Goal: Information Seeking & Learning: Learn about a topic

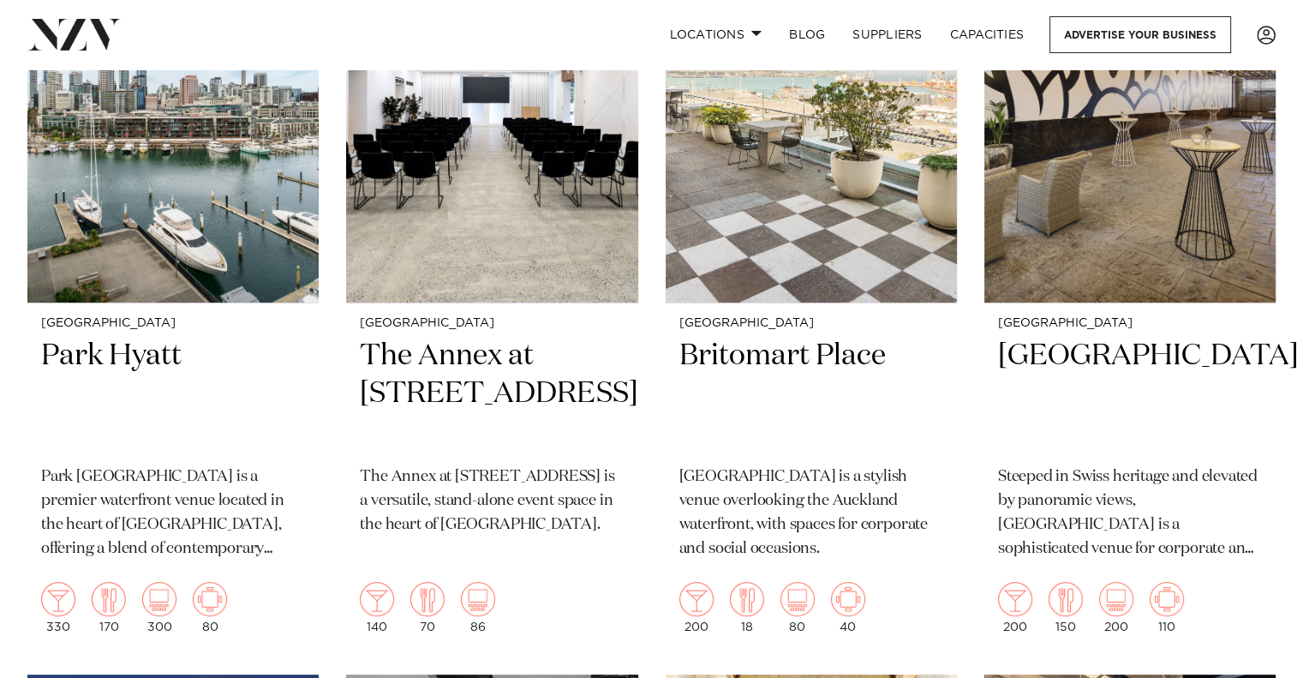
scroll to position [513, 0]
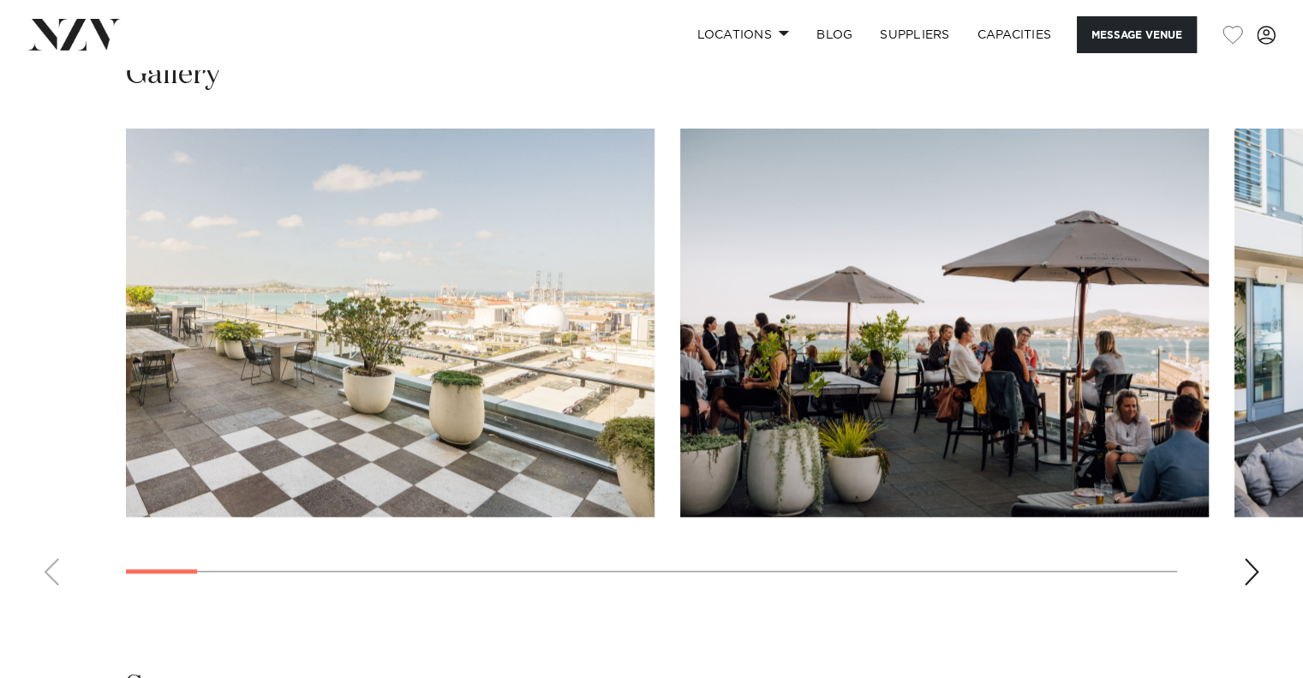
scroll to position [1645, 0]
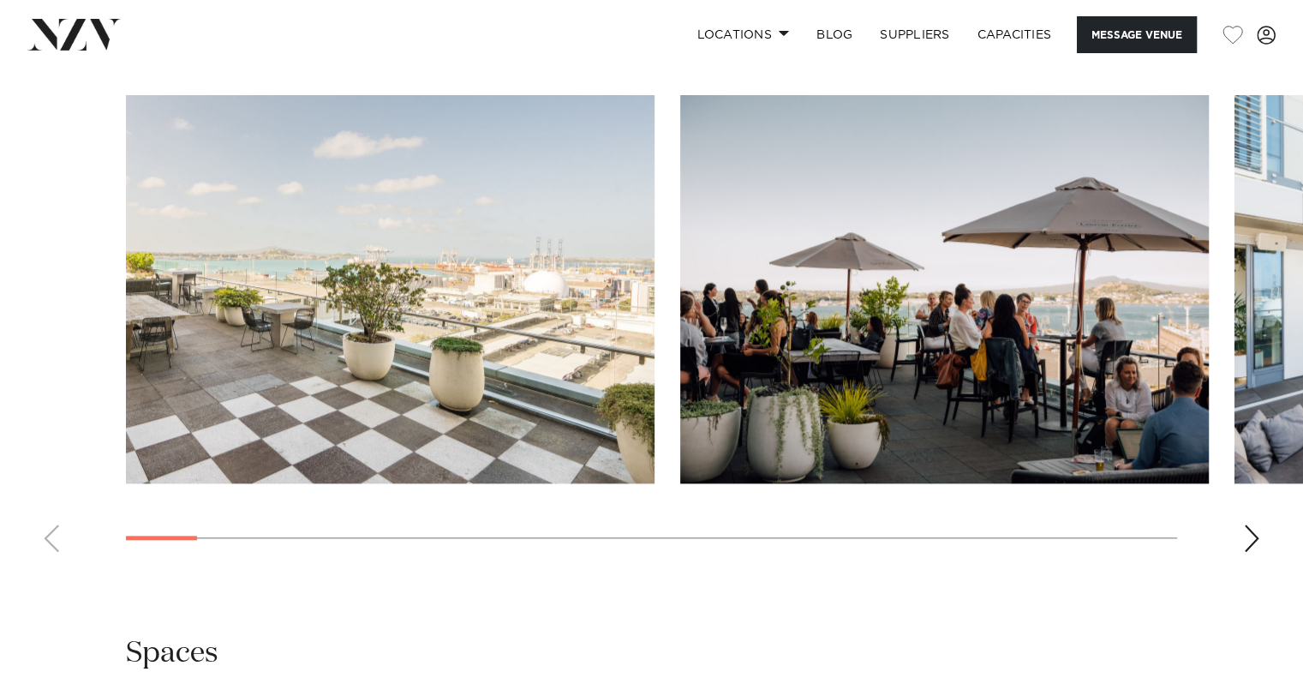
click at [518, 235] on img "1 / 28" at bounding box center [390, 289] width 529 height 388
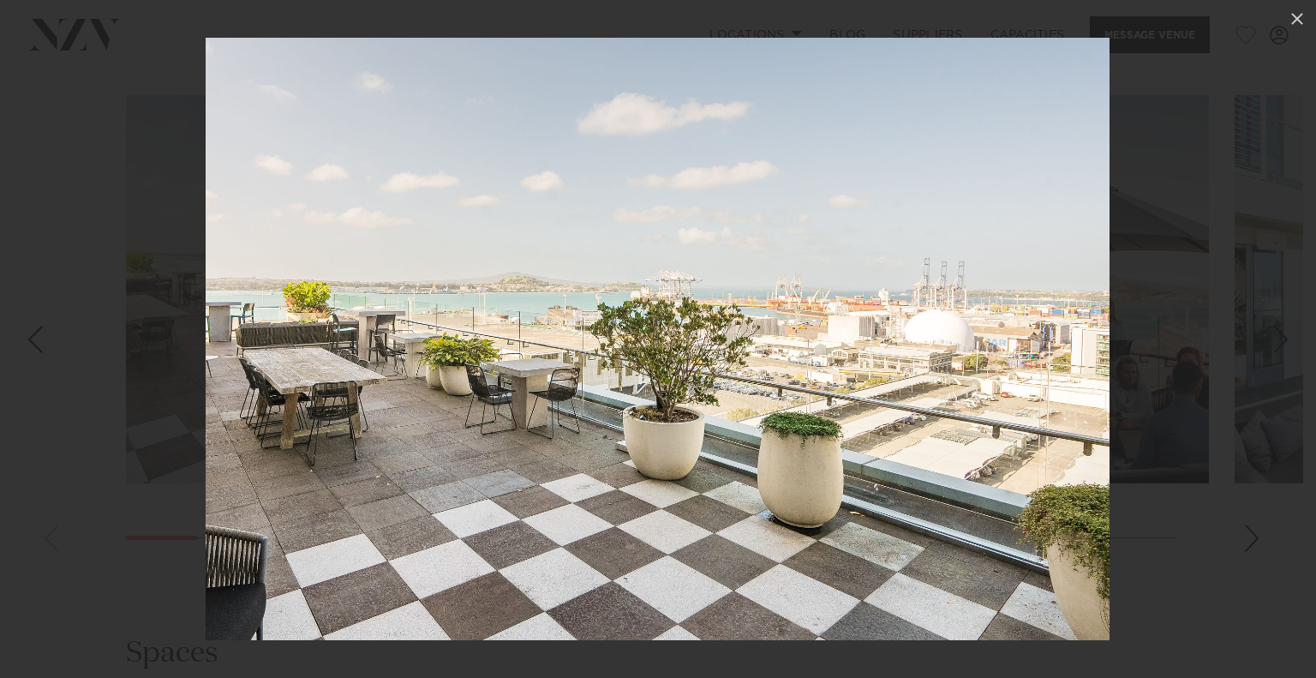
drag, startPoint x: 1128, startPoint y: 357, endPoint x: 586, endPoint y: 385, distance: 542.2
click at [586, 385] on div at bounding box center [658, 339] width 1316 height 678
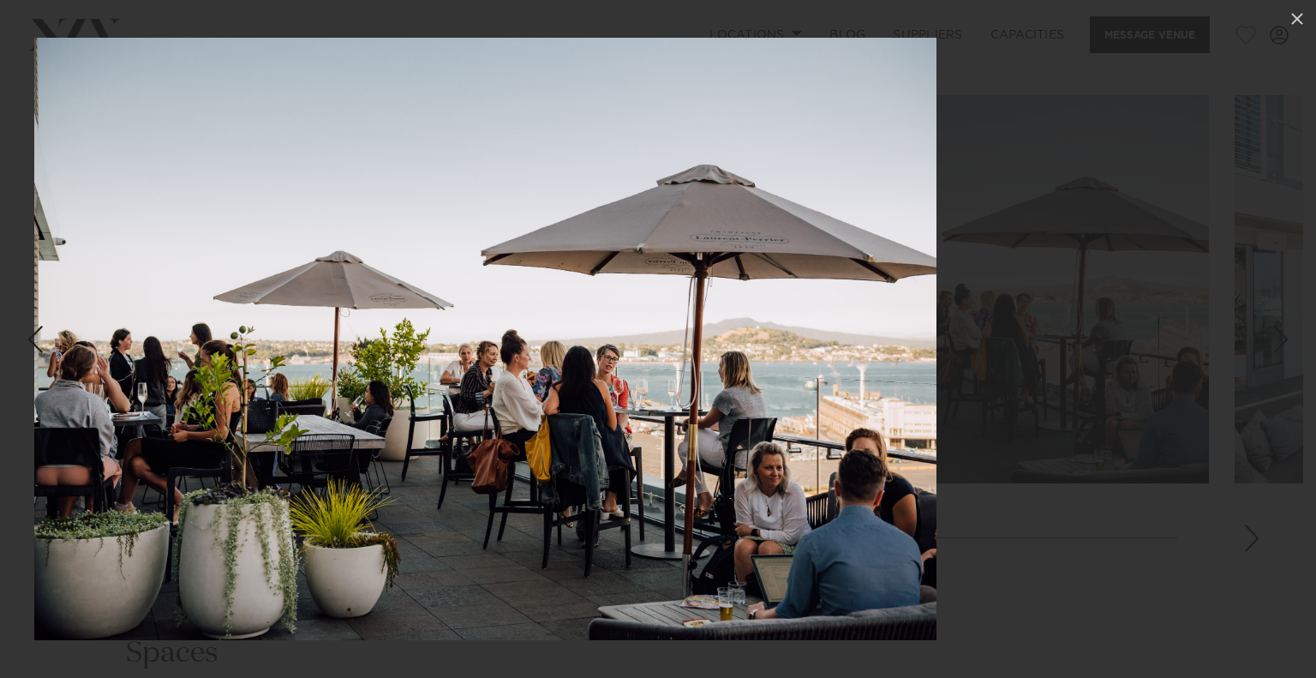
drag, startPoint x: 1175, startPoint y: 362, endPoint x: 531, endPoint y: 436, distance: 647.7
click at [531, 436] on div at bounding box center [486, 339] width 1316 height 678
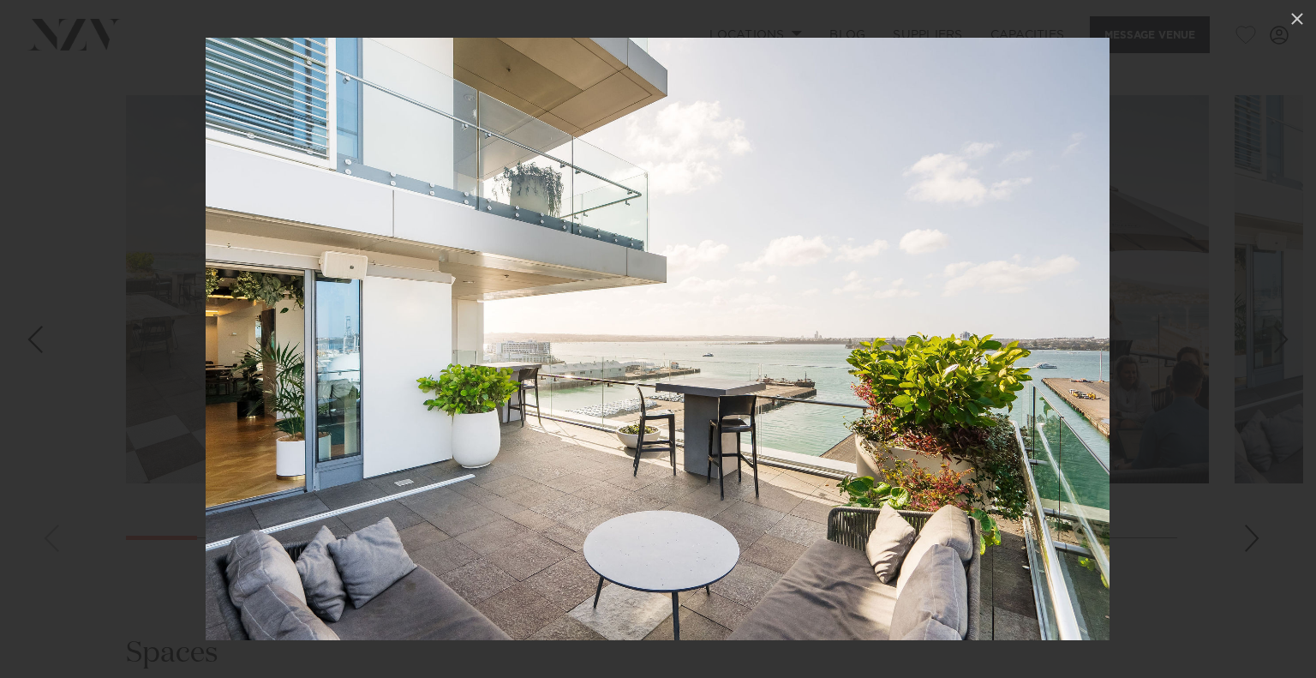
drag, startPoint x: 1187, startPoint y: 370, endPoint x: 701, endPoint y: 447, distance: 491.9
click at [701, 447] on div at bounding box center [658, 339] width 1316 height 678
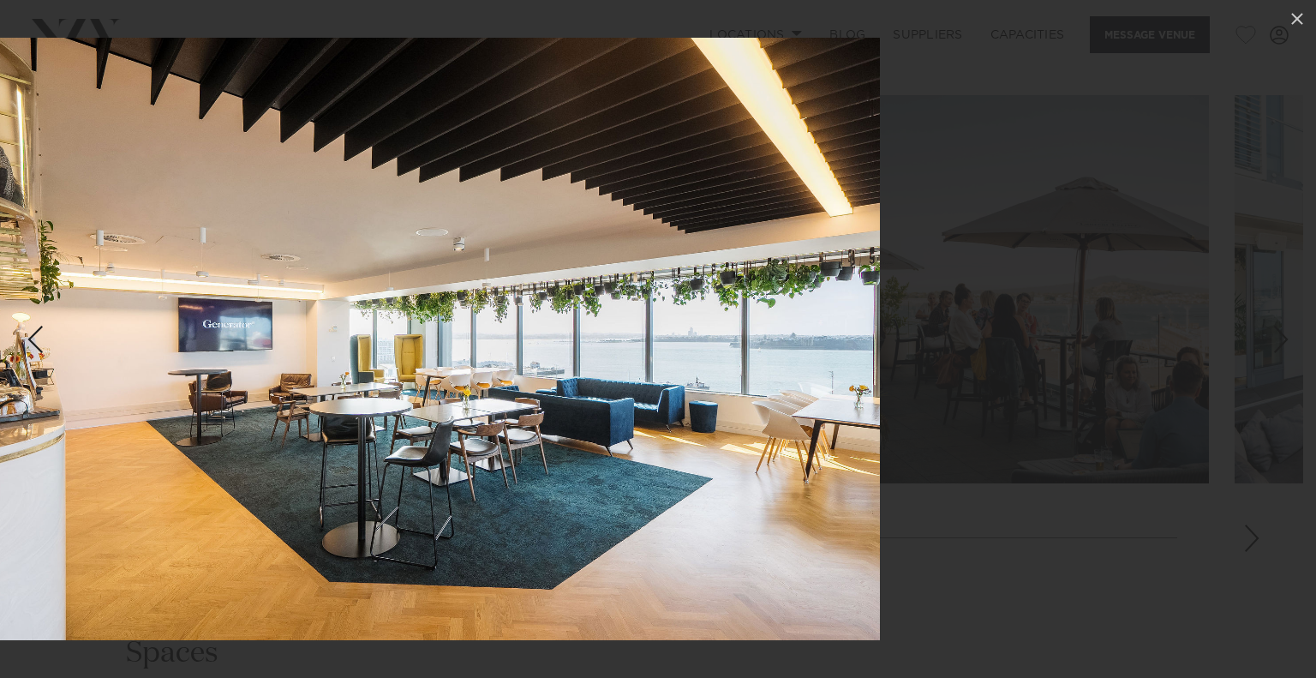
drag, startPoint x: 1217, startPoint y: 338, endPoint x: 730, endPoint y: 394, distance: 489.9
click at [730, 394] on div at bounding box center [428, 339] width 1316 height 678
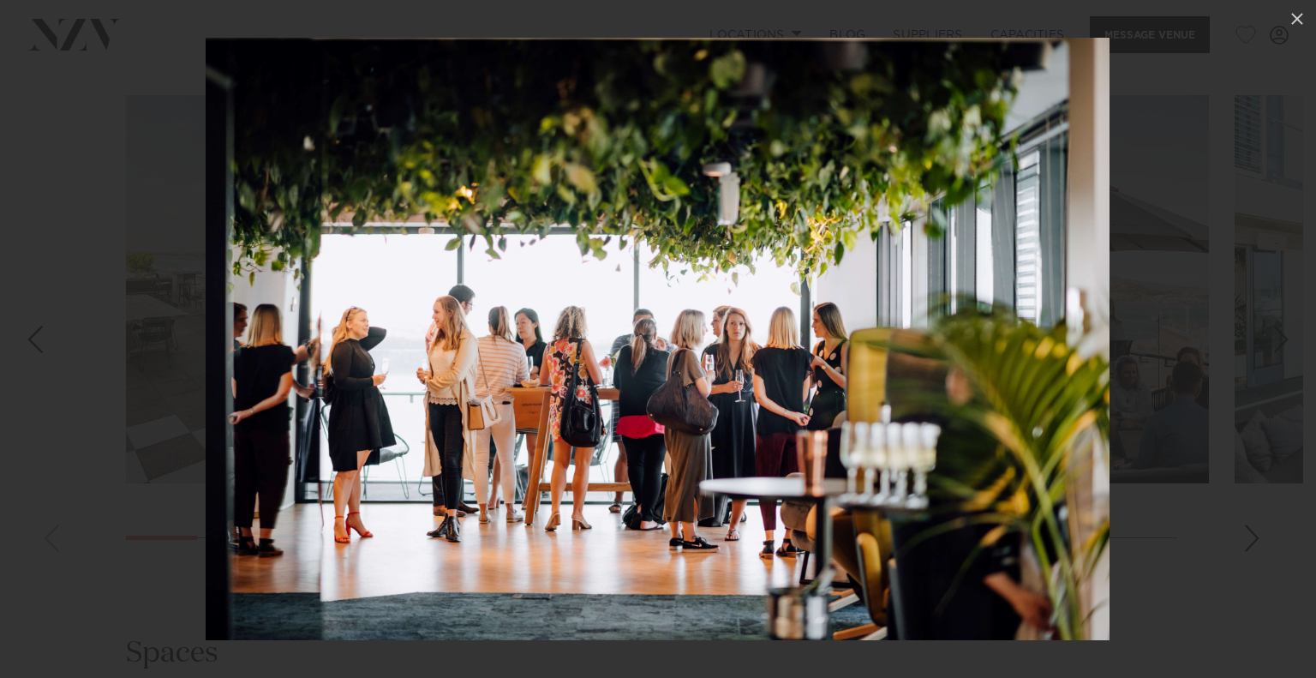
drag, startPoint x: 1186, startPoint y: 341, endPoint x: 659, endPoint y: 362, distance: 527.4
click at [659, 362] on div at bounding box center [658, 339] width 1316 height 678
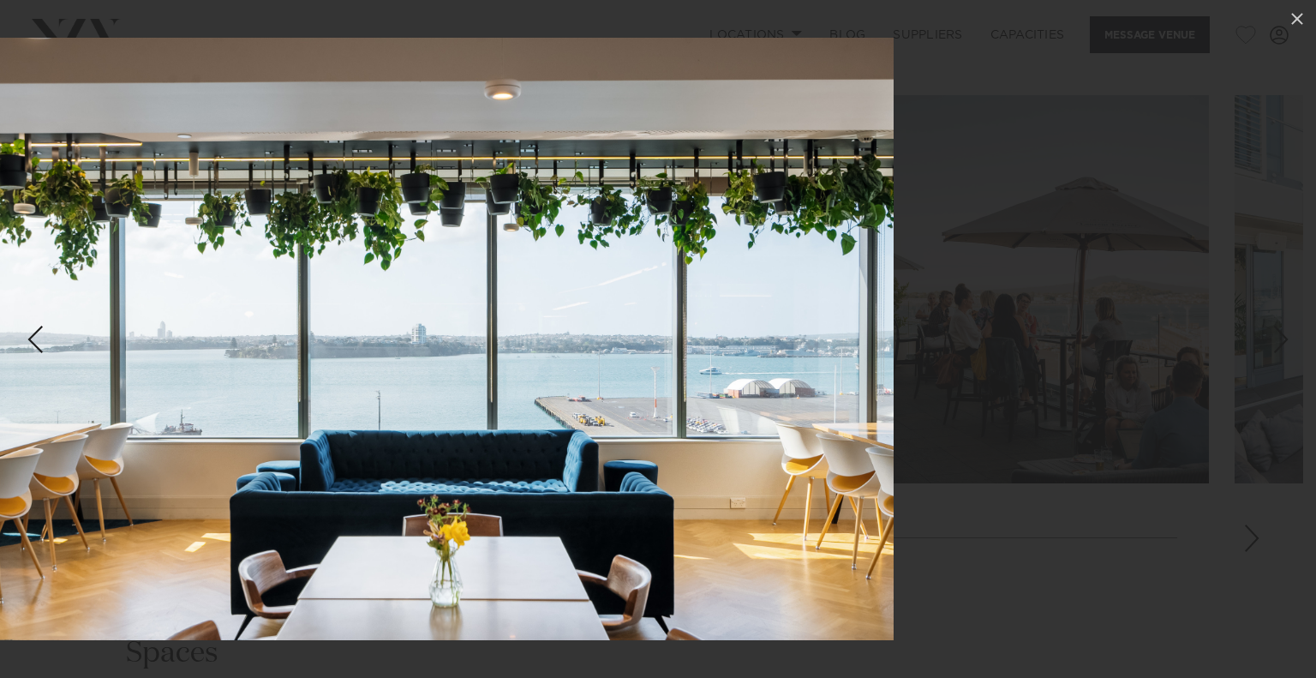
drag, startPoint x: 1139, startPoint y: 309, endPoint x: 639, endPoint y: 347, distance: 501.0
click at [639, 347] on div at bounding box center [442, 339] width 1316 height 678
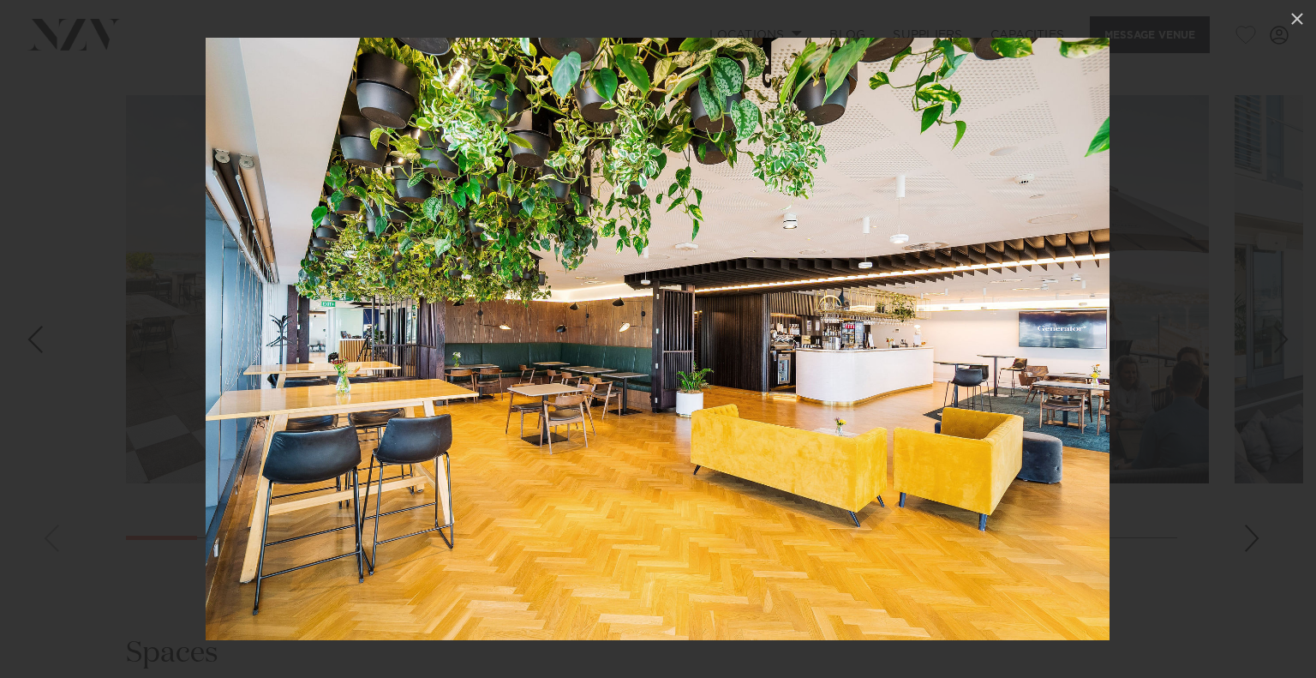
drag, startPoint x: 1162, startPoint y: 335, endPoint x: 792, endPoint y: 382, distance: 373.1
click at [792, 382] on div at bounding box center [658, 339] width 1316 height 678
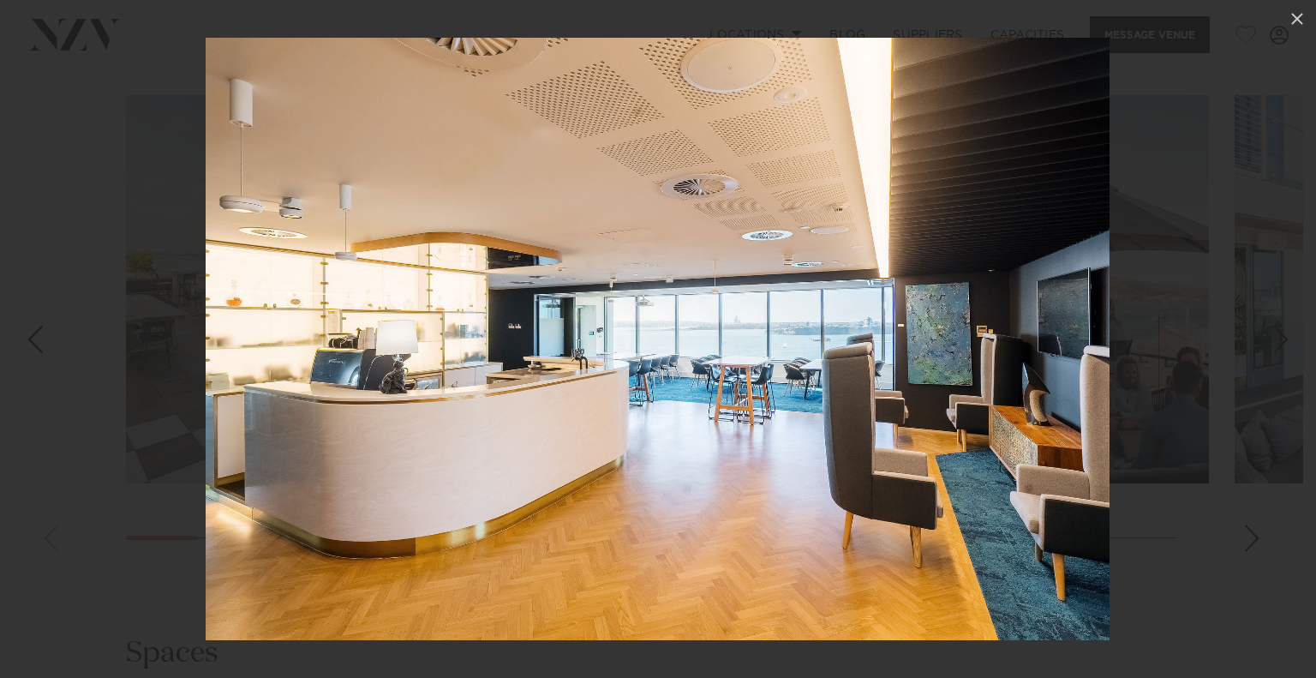
drag, startPoint x: 1146, startPoint y: 338, endPoint x: 708, endPoint y: 392, distance: 441.1
click at [708, 392] on div at bounding box center [658, 339] width 1316 height 678
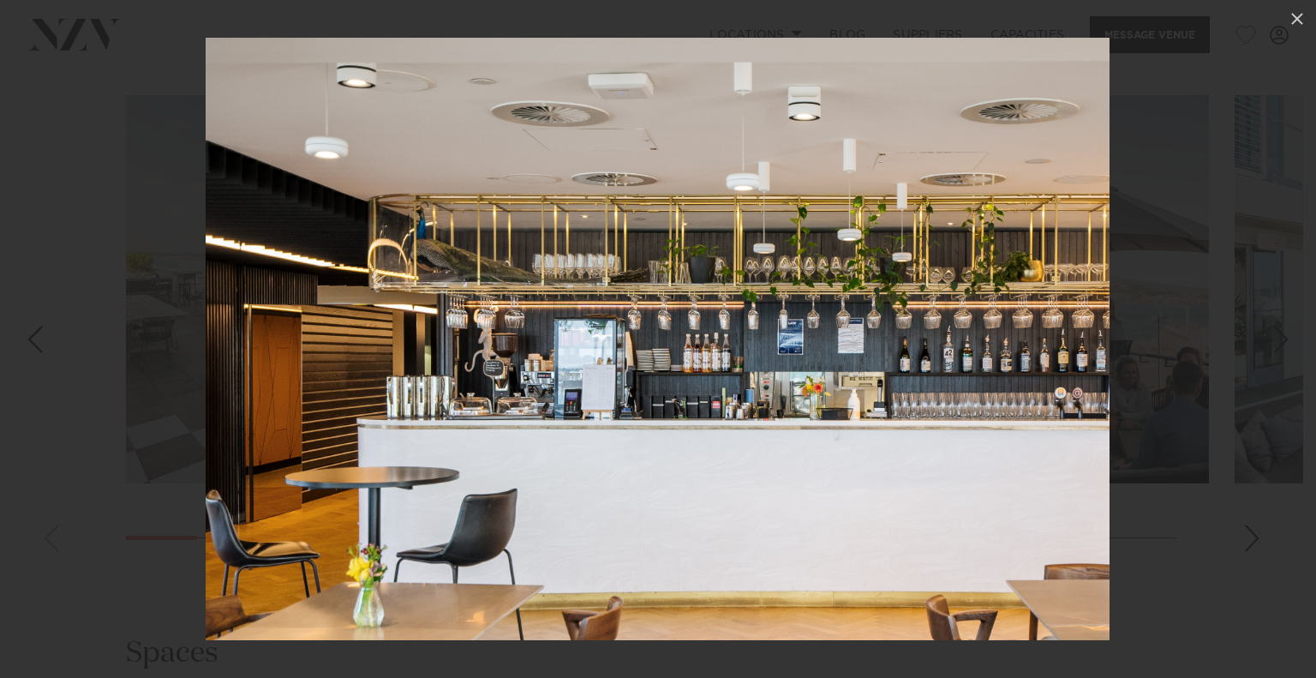
drag, startPoint x: 1172, startPoint y: 351, endPoint x: 716, endPoint y: 356, distance: 455.9
click at [716, 356] on div at bounding box center [658, 339] width 1316 height 678
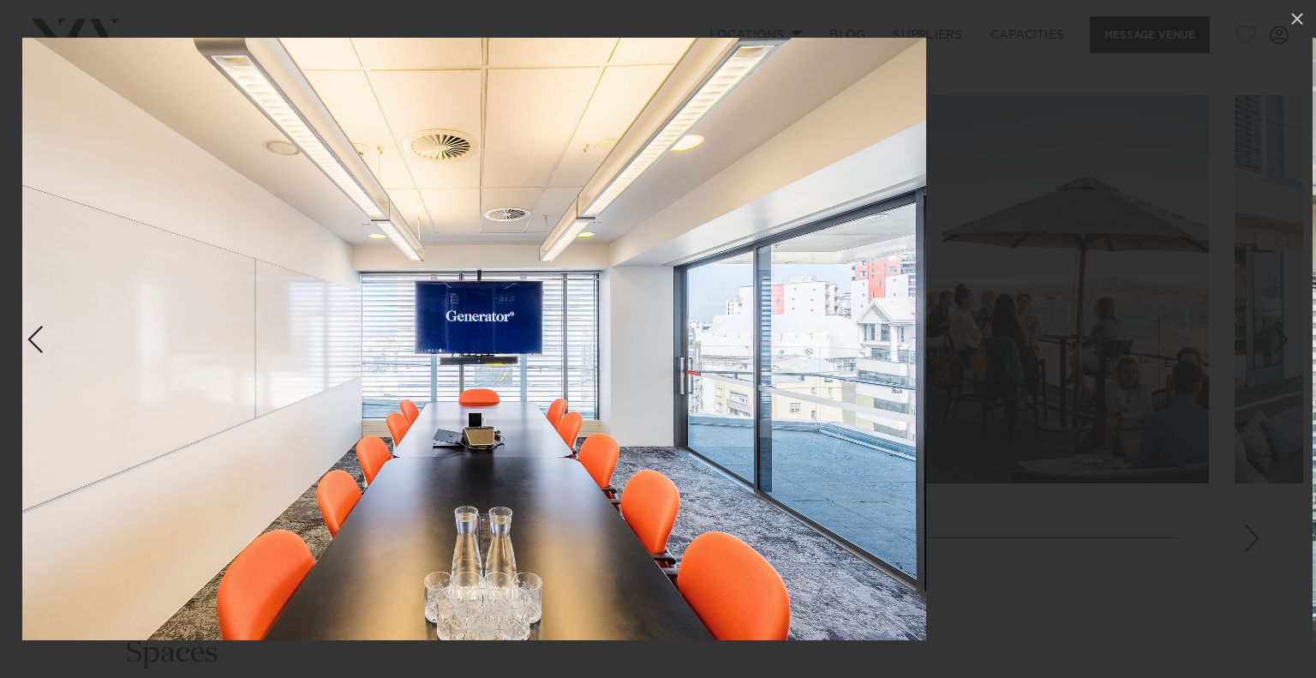
drag, startPoint x: 1182, startPoint y: 327, endPoint x: 716, endPoint y: 354, distance: 466.0
click at [716, 354] on div at bounding box center [475, 339] width 1316 height 678
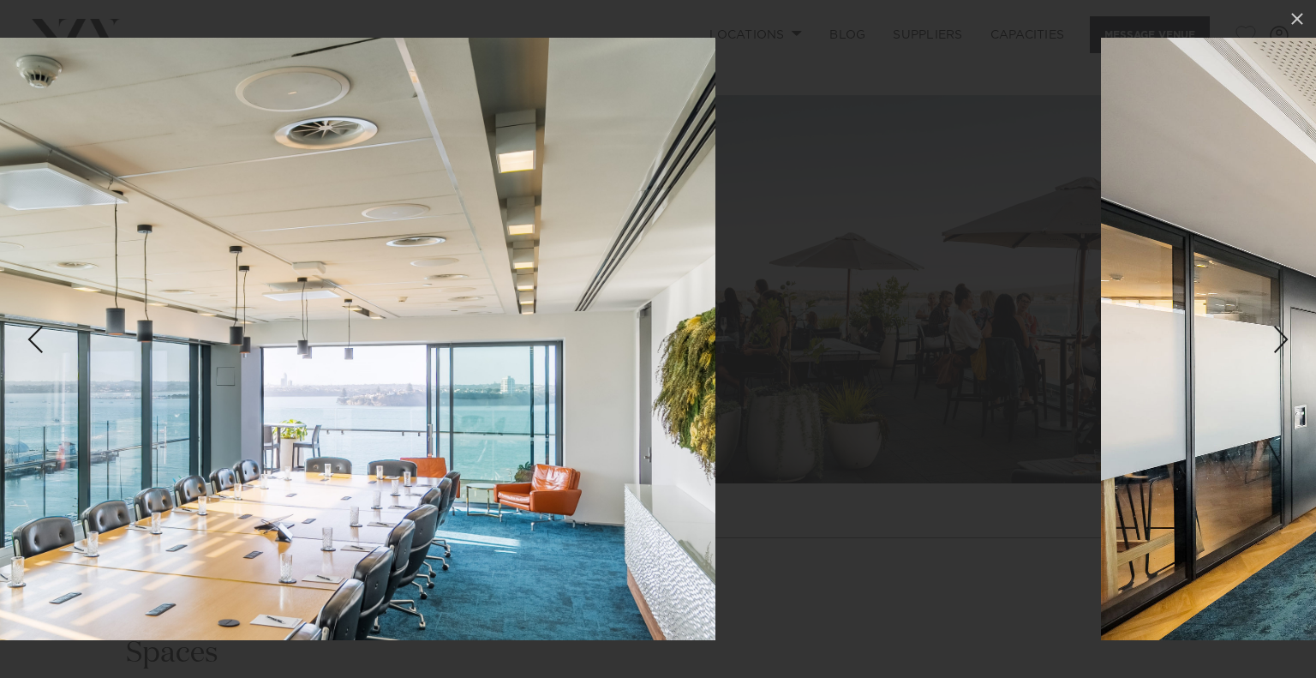
drag, startPoint x: 1129, startPoint y: 340, endPoint x: 597, endPoint y: 332, distance: 532.2
click at [597, 332] on img at bounding box center [195, 339] width 1042 height 602
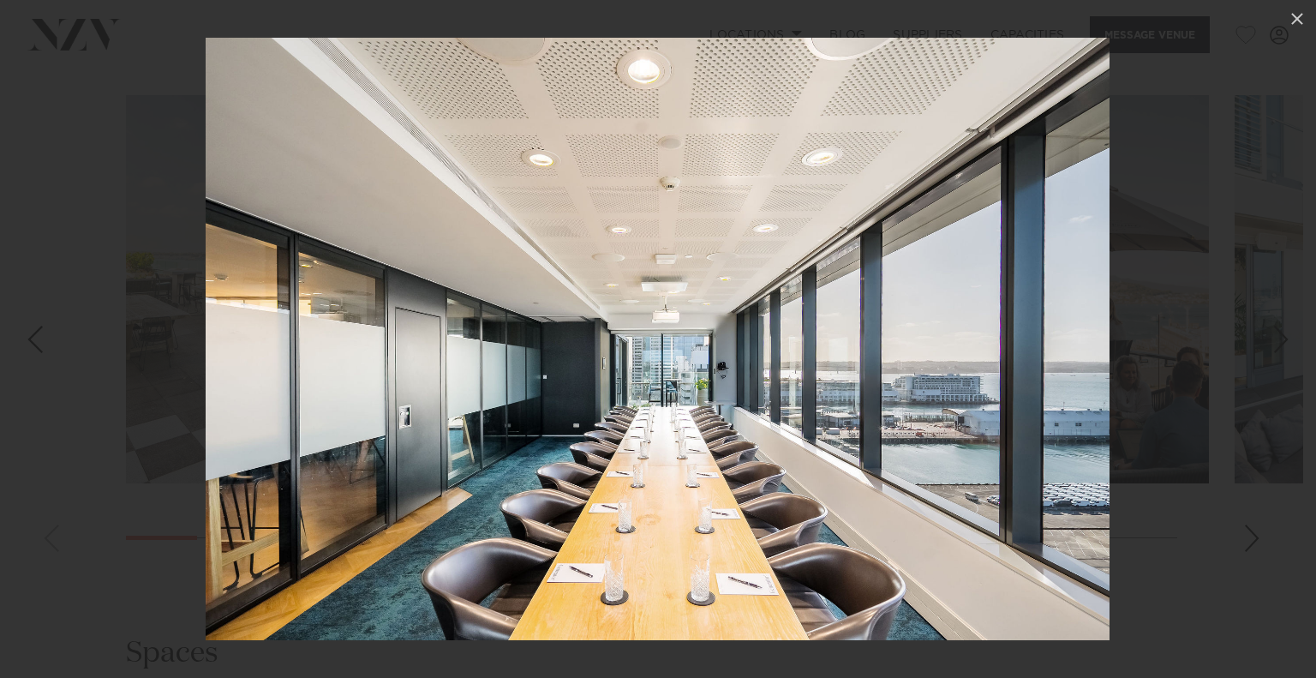
click at [1250, 261] on div at bounding box center [658, 339] width 1316 height 678
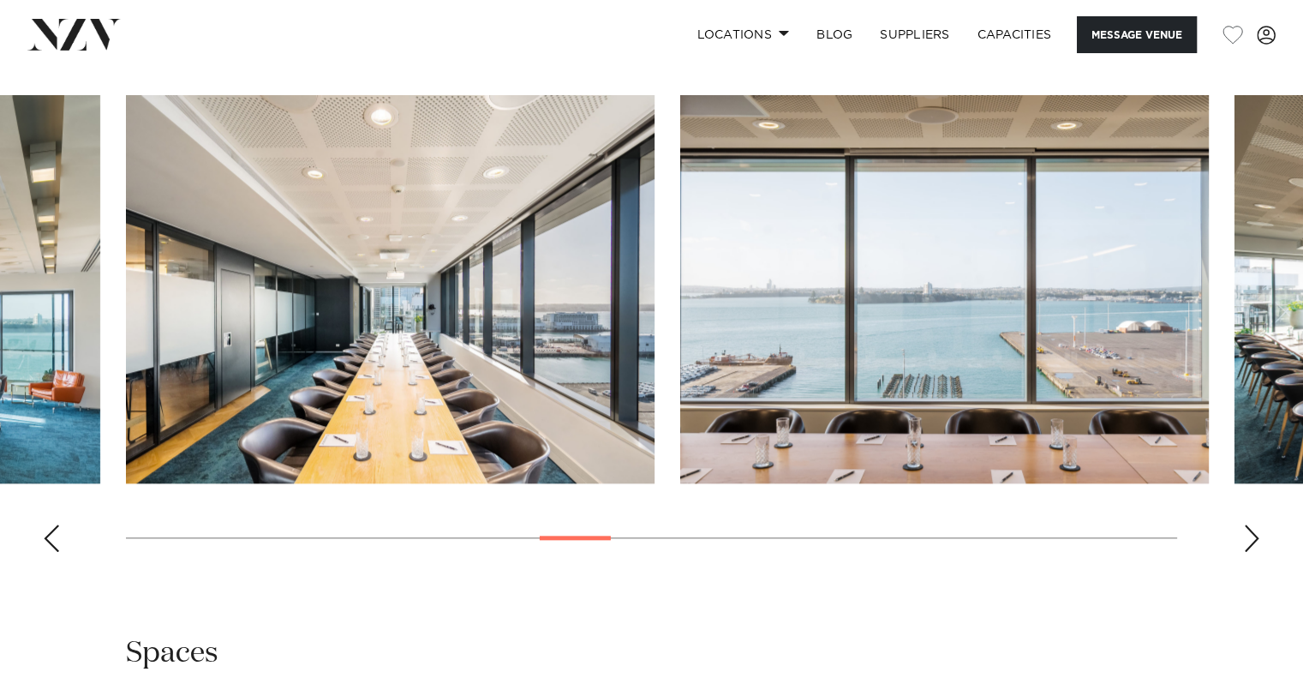
click at [1141, 411] on img "13 / 28" at bounding box center [944, 289] width 529 height 388
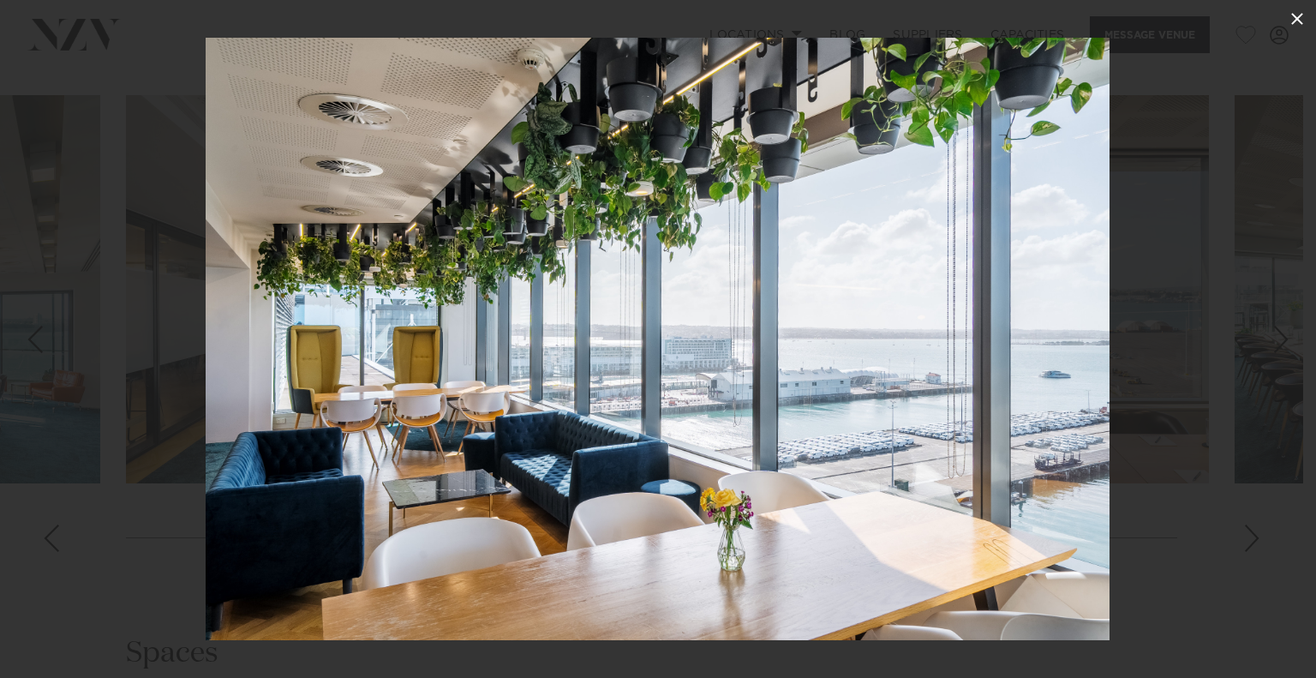
click at [1301, 11] on icon at bounding box center [1297, 19] width 21 height 21
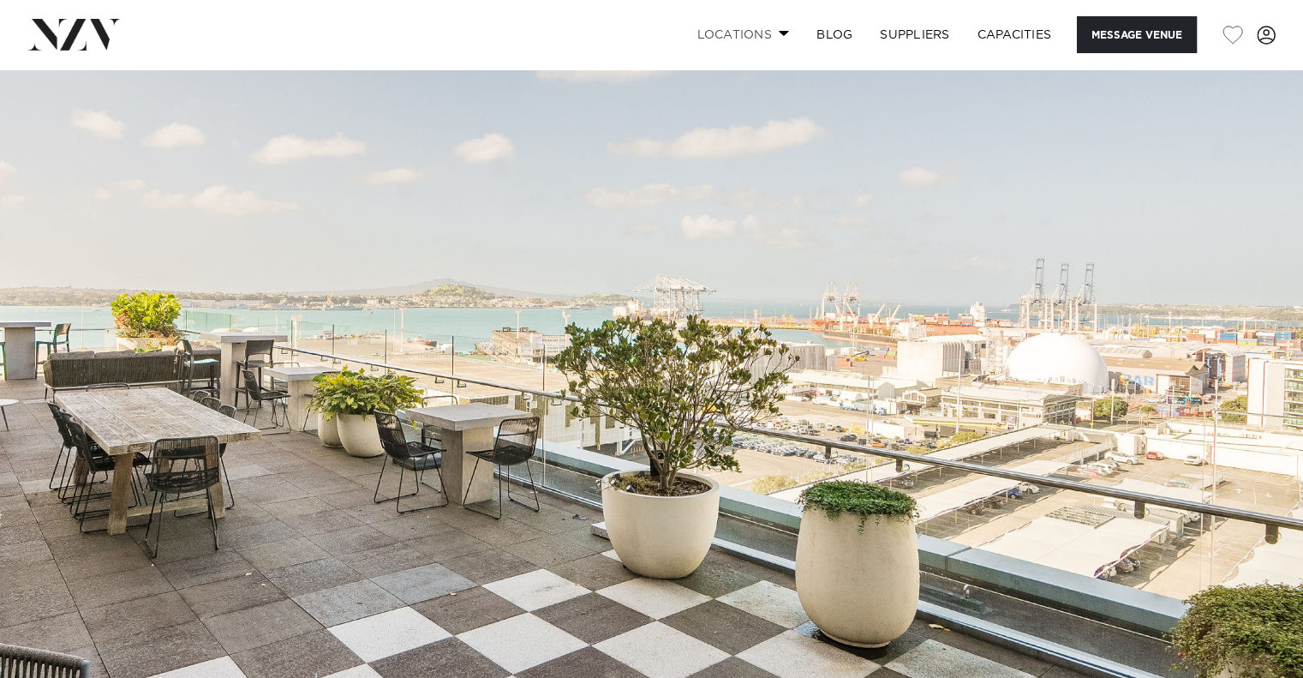
click at [769, 32] on link "Locations" at bounding box center [743, 34] width 120 height 37
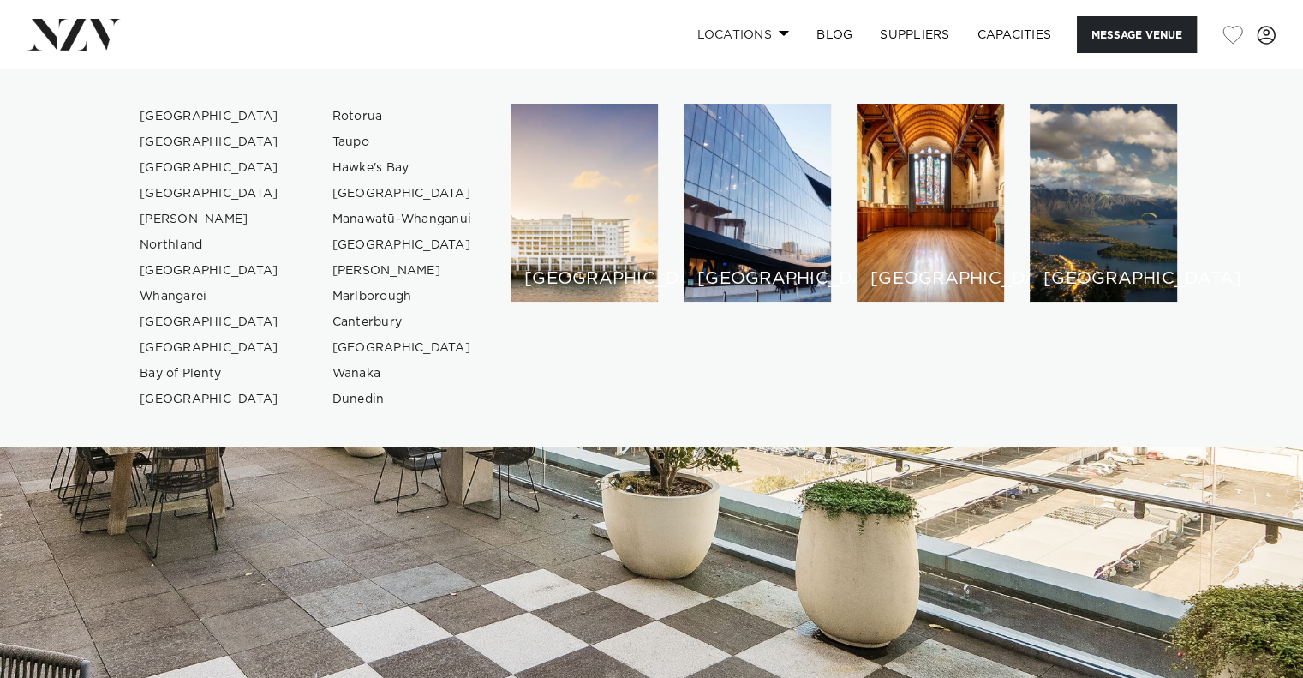
click at [779, 28] on link "Locations" at bounding box center [743, 34] width 120 height 37
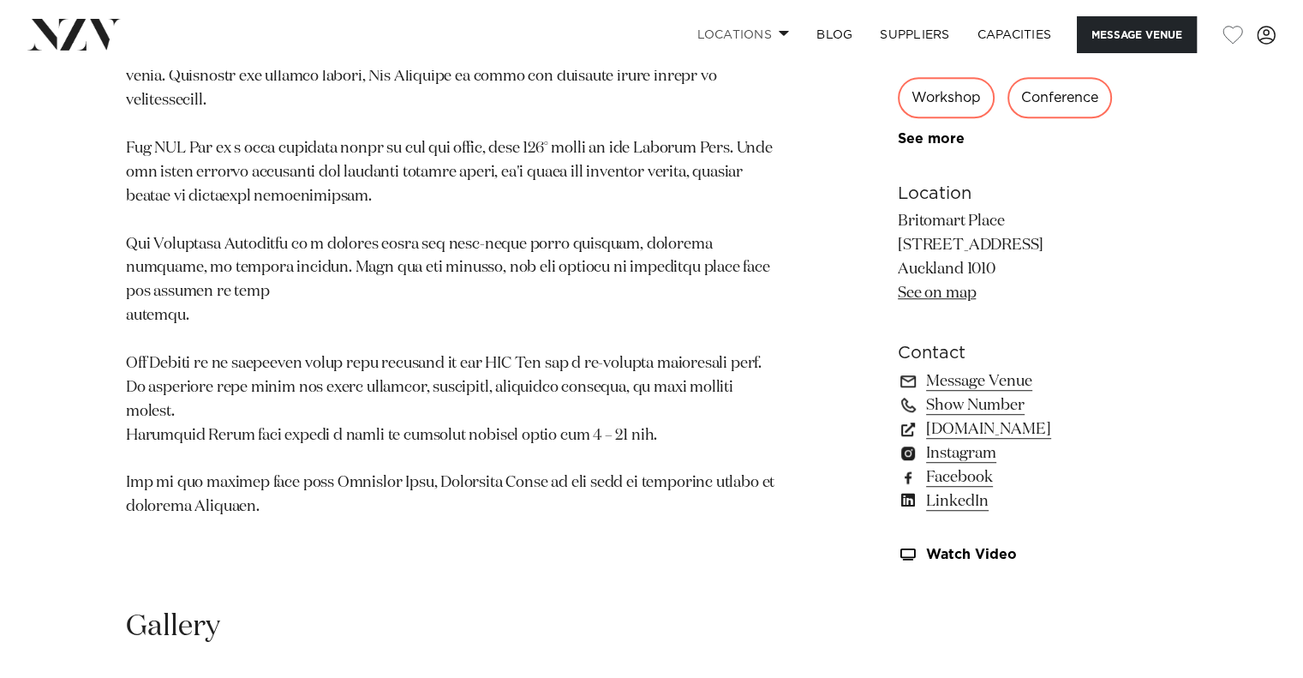
scroll to position [1138, 0]
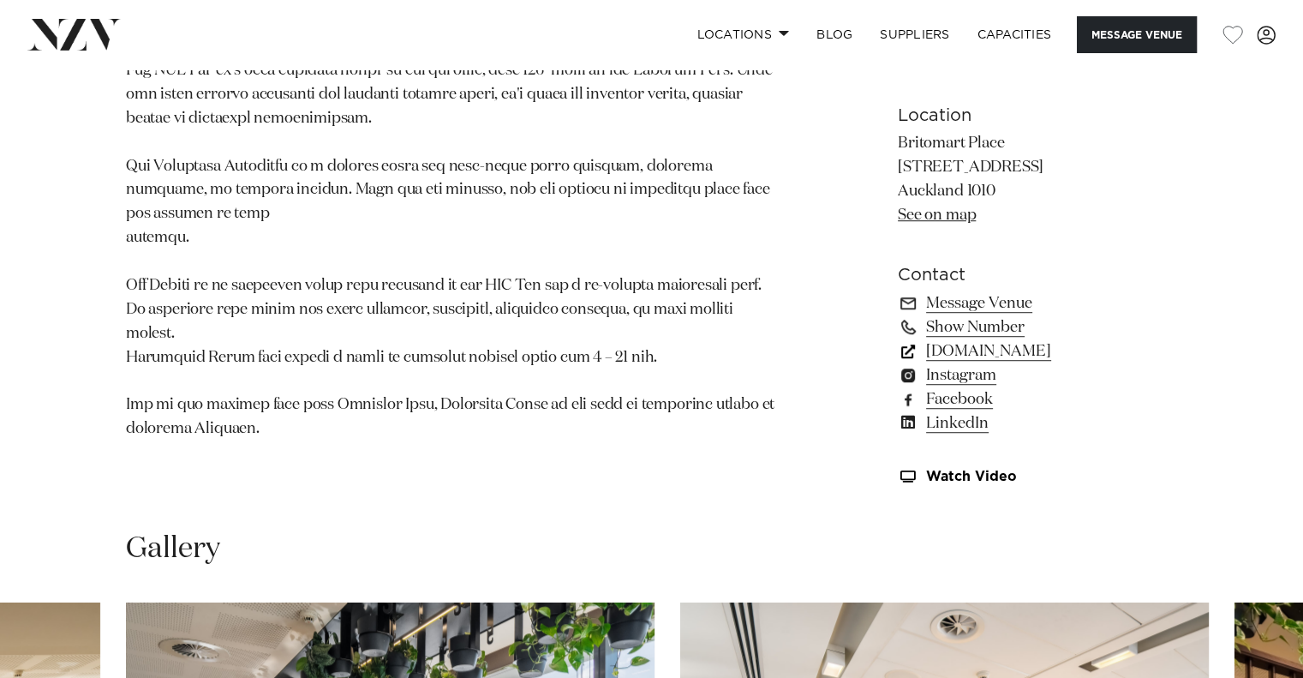
click at [986, 350] on link "[DOMAIN_NAME]" at bounding box center [1037, 351] width 279 height 24
